Goal: Task Accomplishment & Management: Use online tool/utility

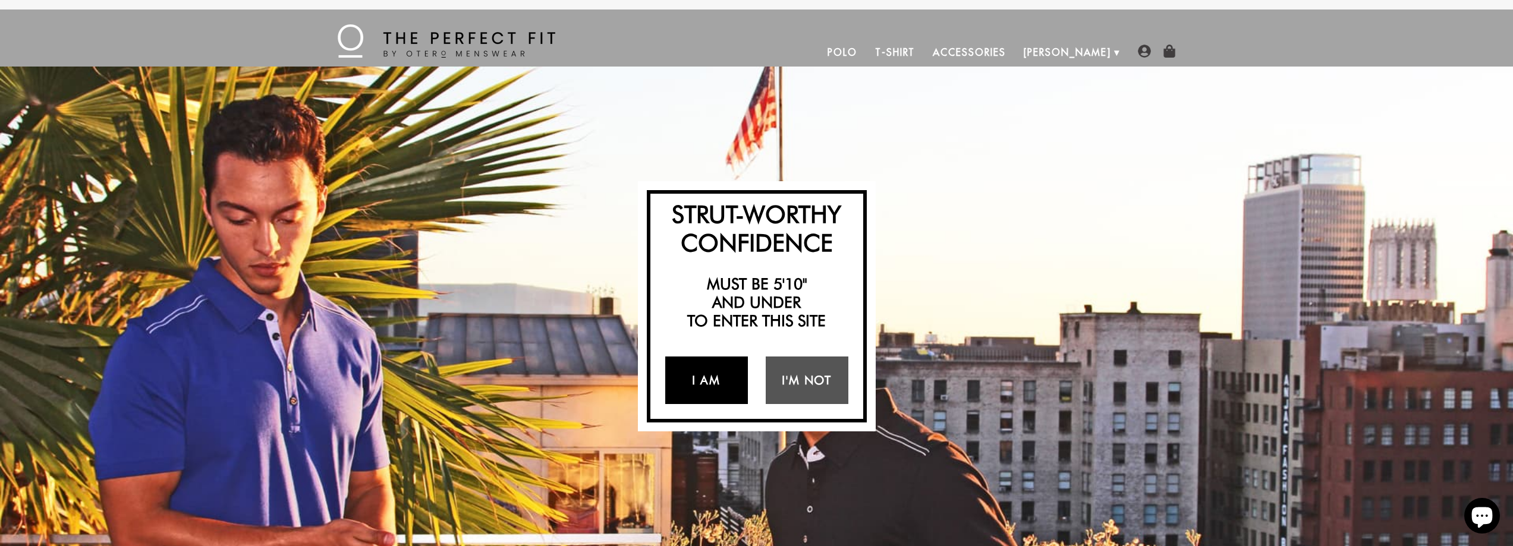
click at [721, 377] on link "I Am" at bounding box center [706, 381] width 83 height 48
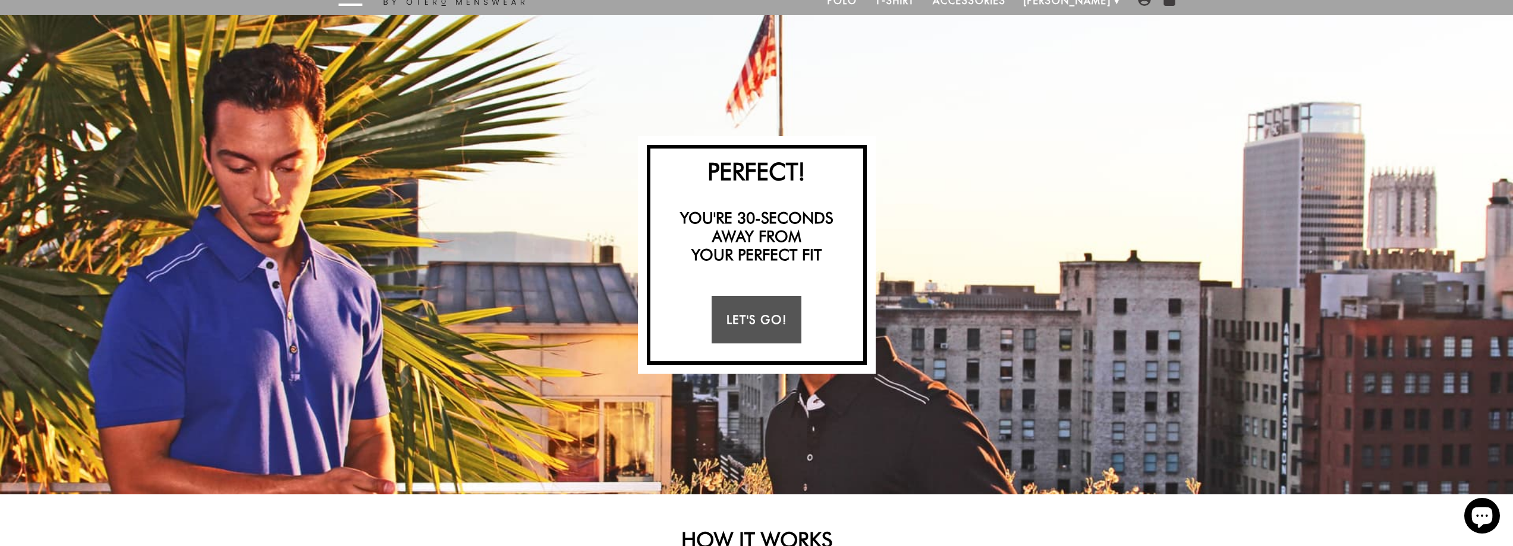
scroll to position [59, 0]
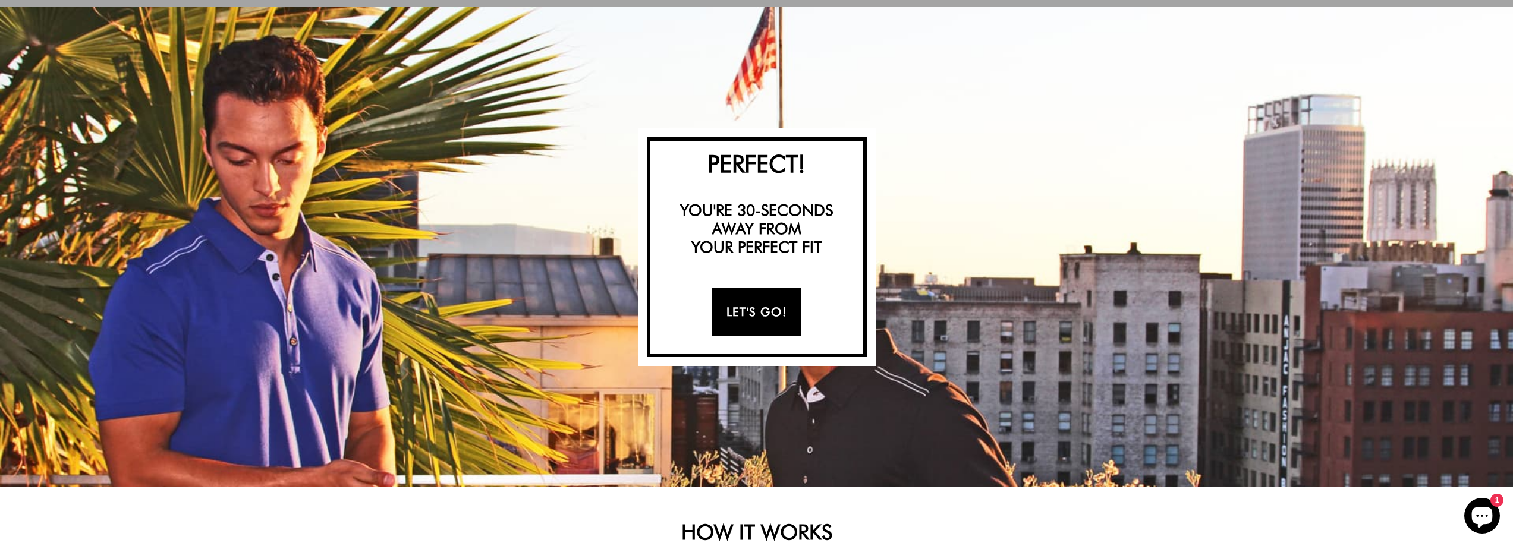
click at [757, 308] on link "Let's Go!" at bounding box center [756, 312] width 90 height 48
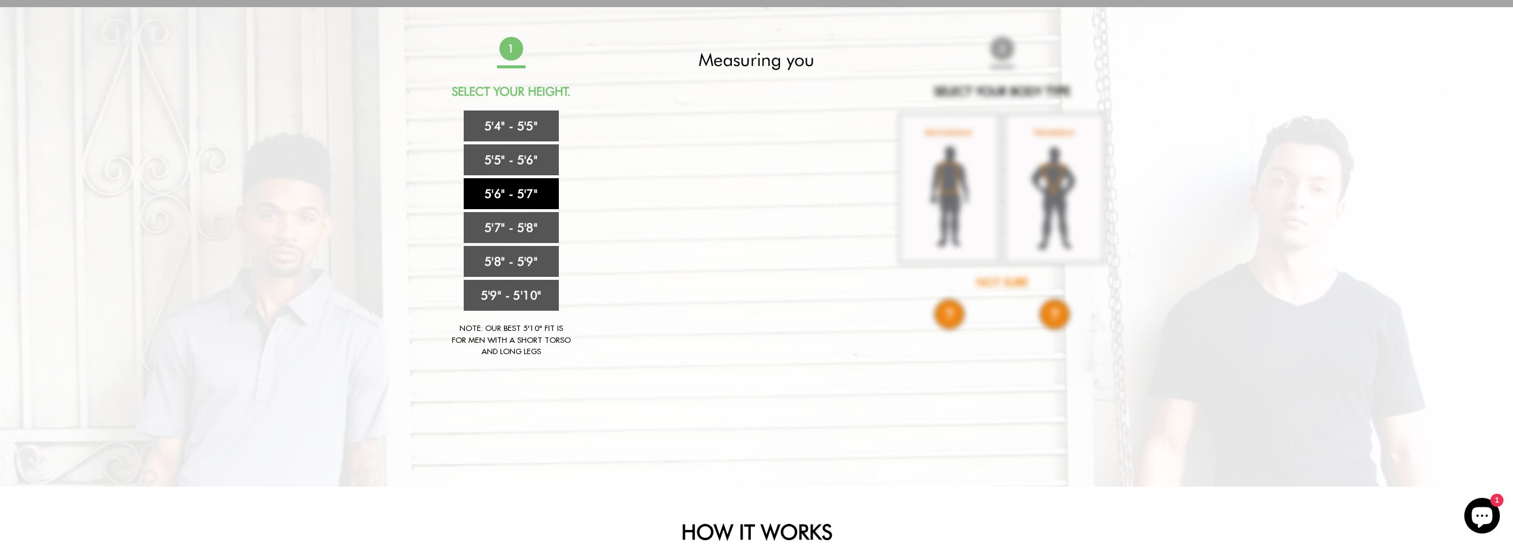
click at [516, 192] on link "5'6" - 5'7"" at bounding box center [511, 193] width 95 height 31
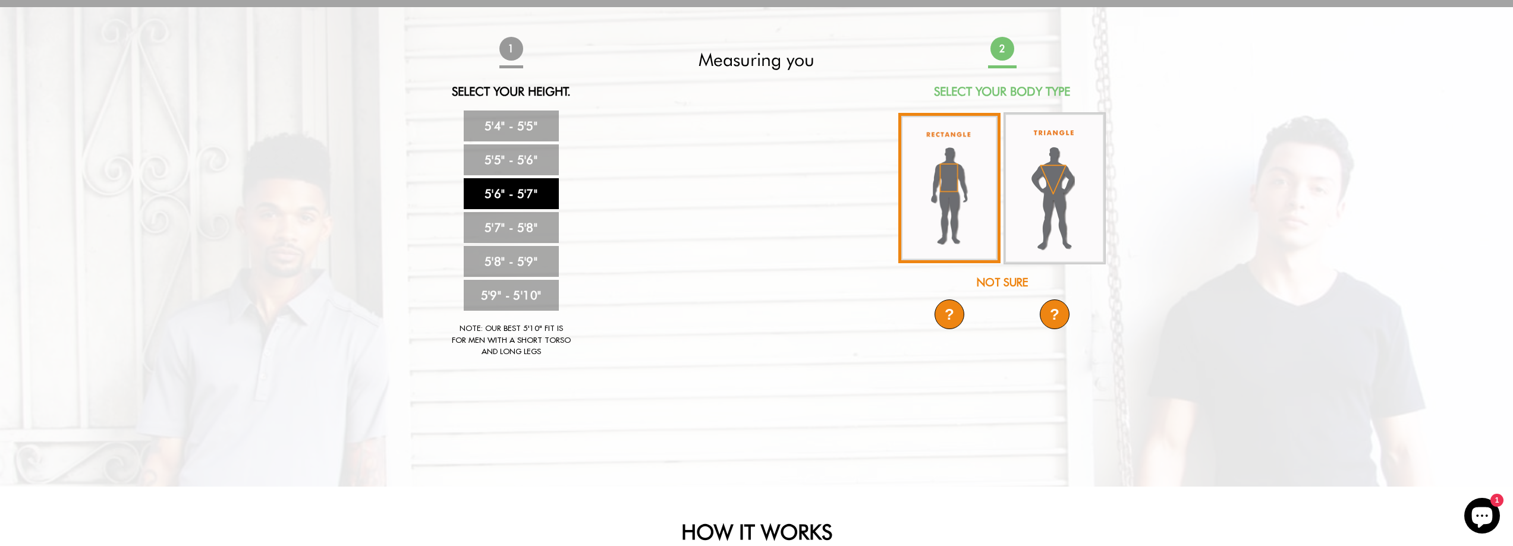
click at [962, 178] on img at bounding box center [949, 188] width 102 height 150
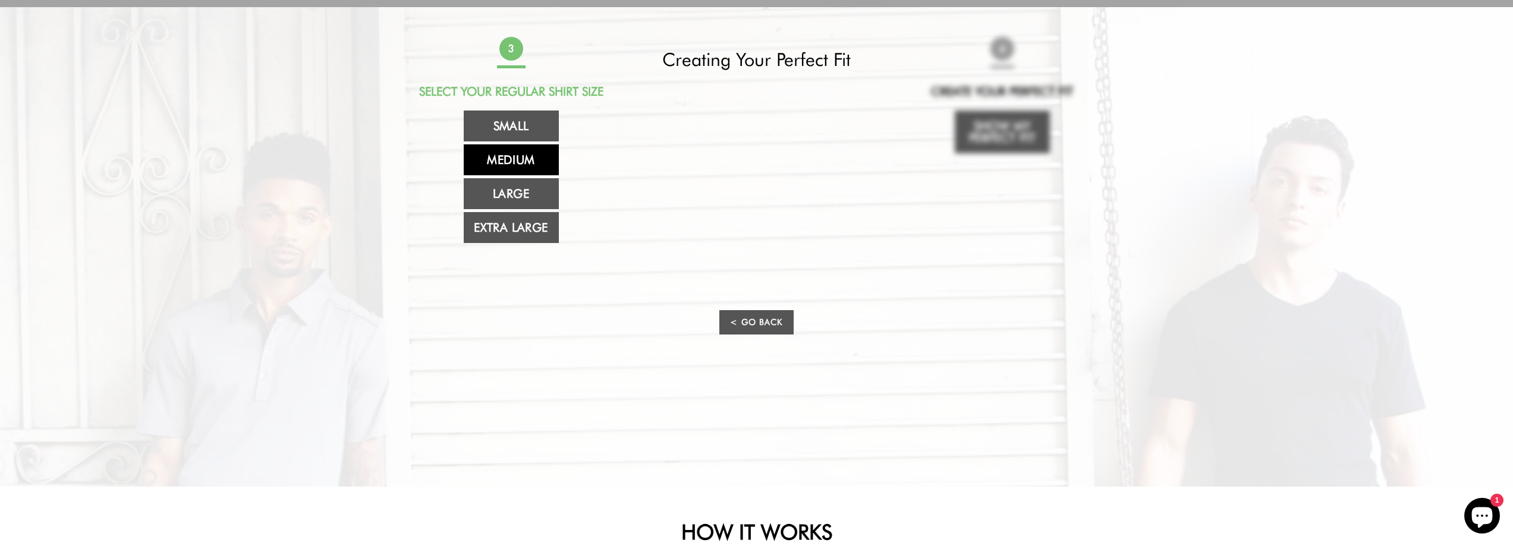
click at [508, 157] on link "Medium" at bounding box center [511, 159] width 95 height 31
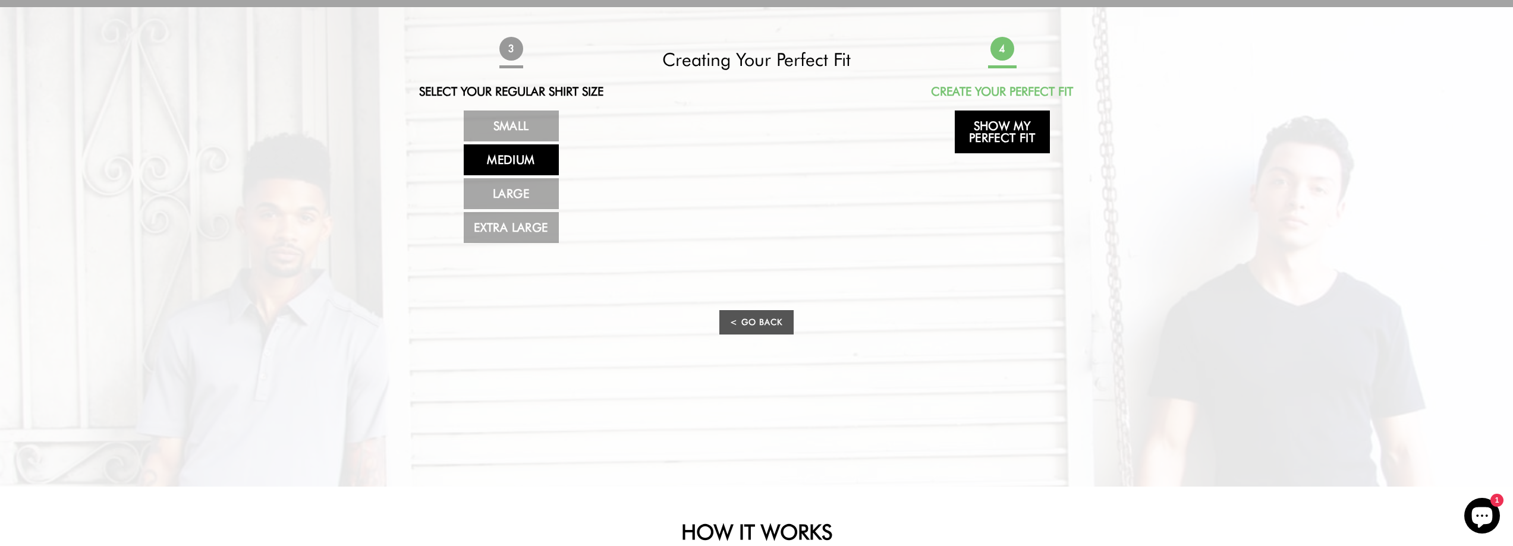
click at [988, 133] on link "Show My Perfect Fit" at bounding box center [1001, 132] width 95 height 43
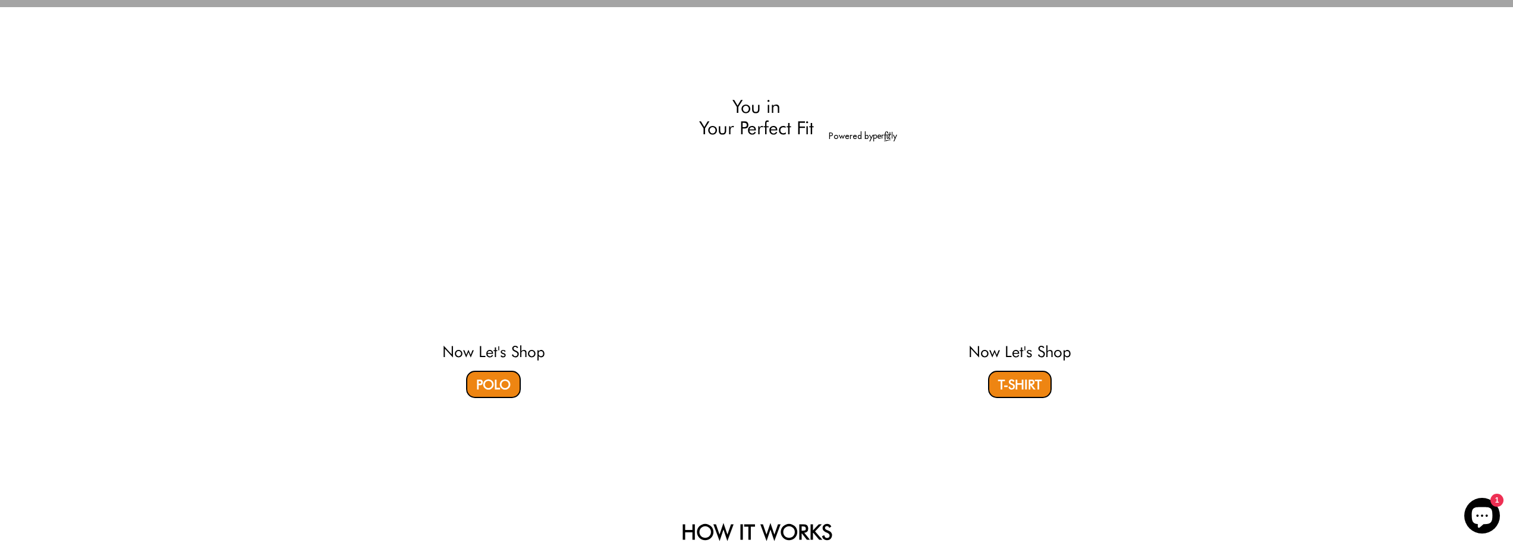
select select "56-57"
select select "M"
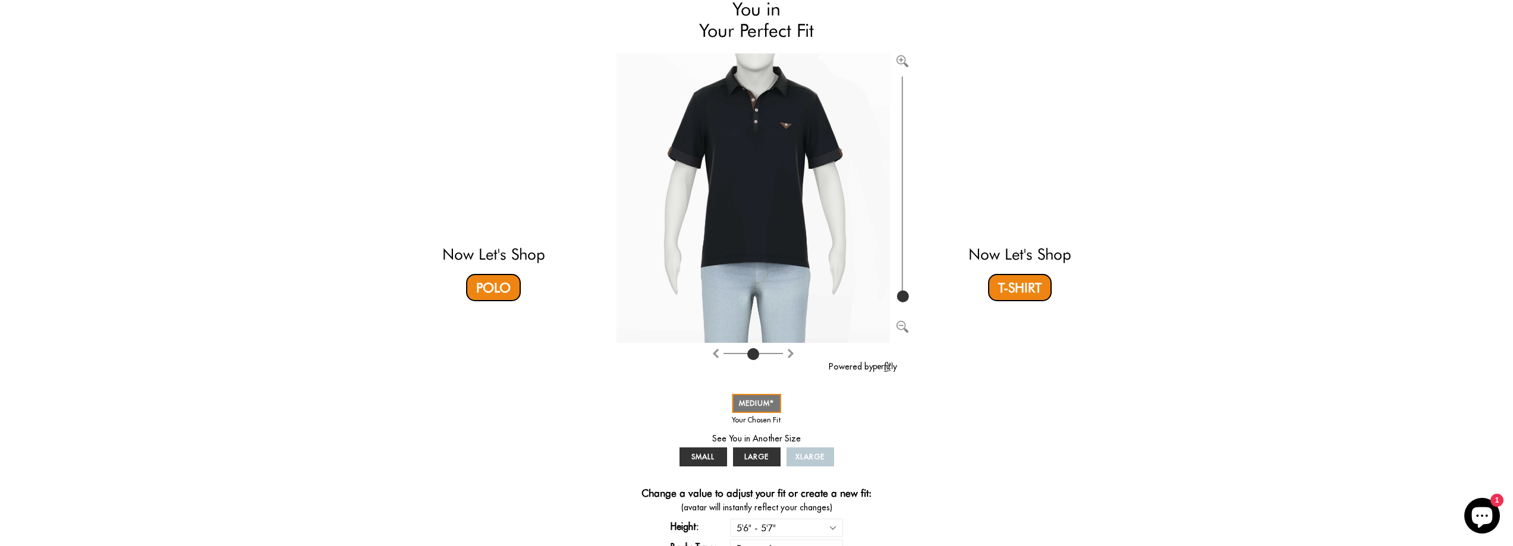
scroll to position [119, 0]
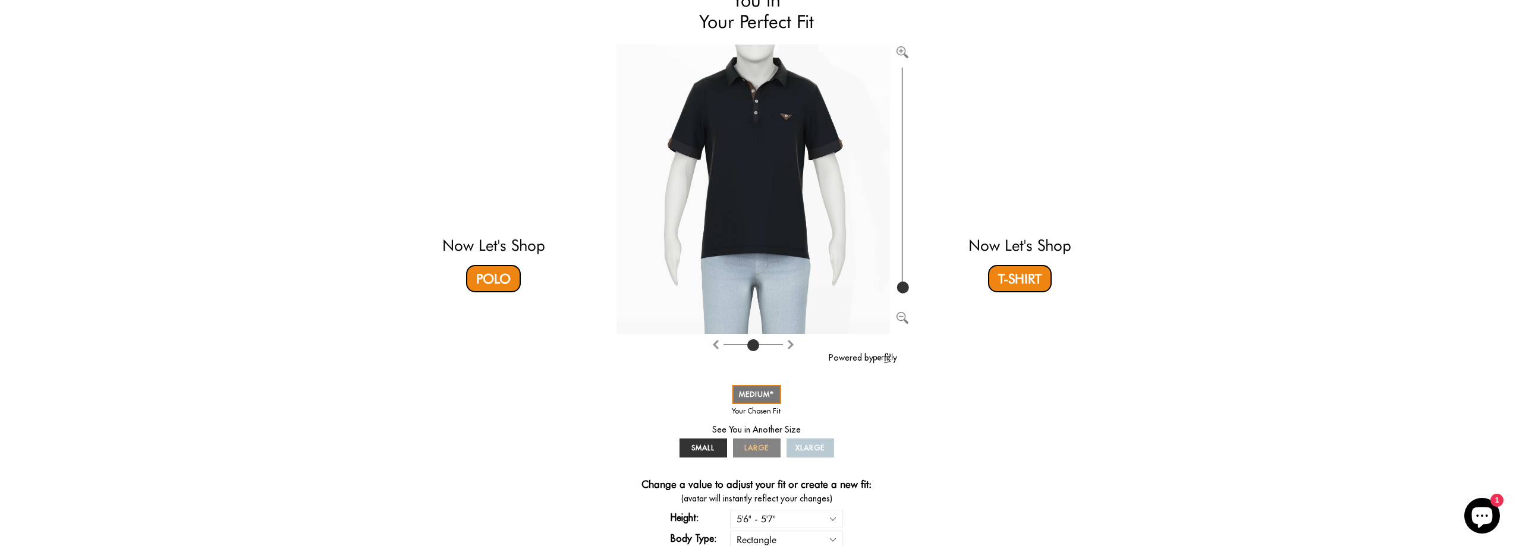
click at [767, 442] on link "LARGE" at bounding box center [757, 448] width 48 height 19
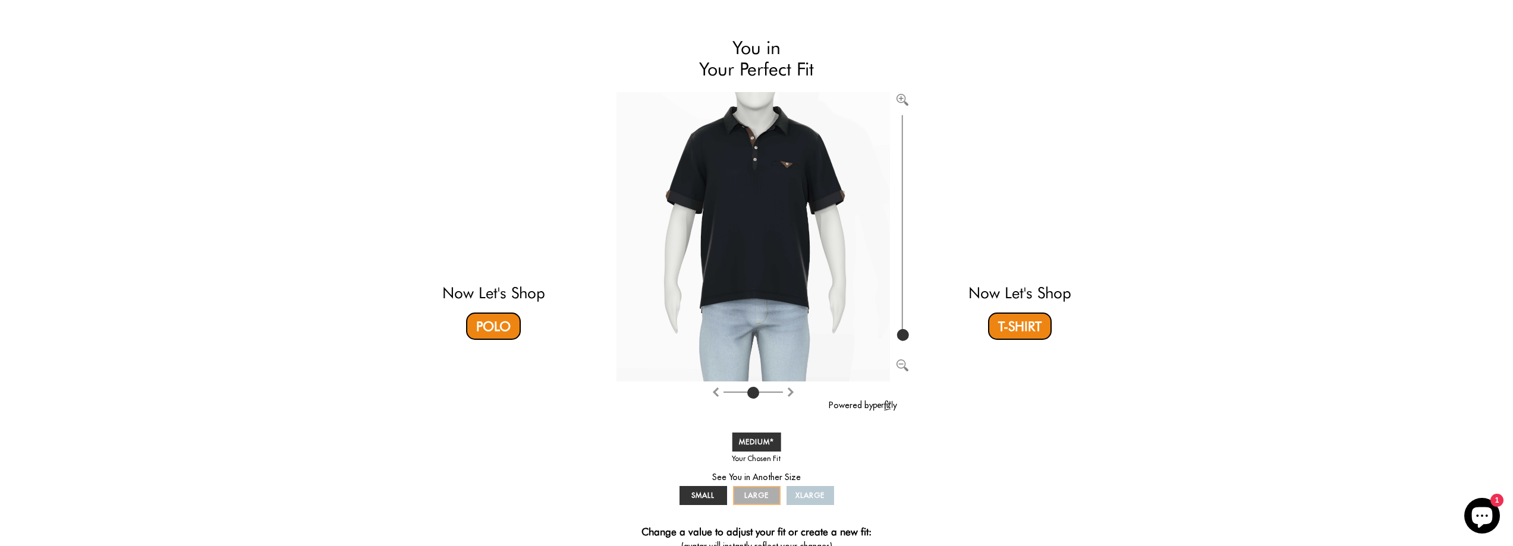
scroll to position [0, 0]
